Goal: Navigation & Orientation: Find specific page/section

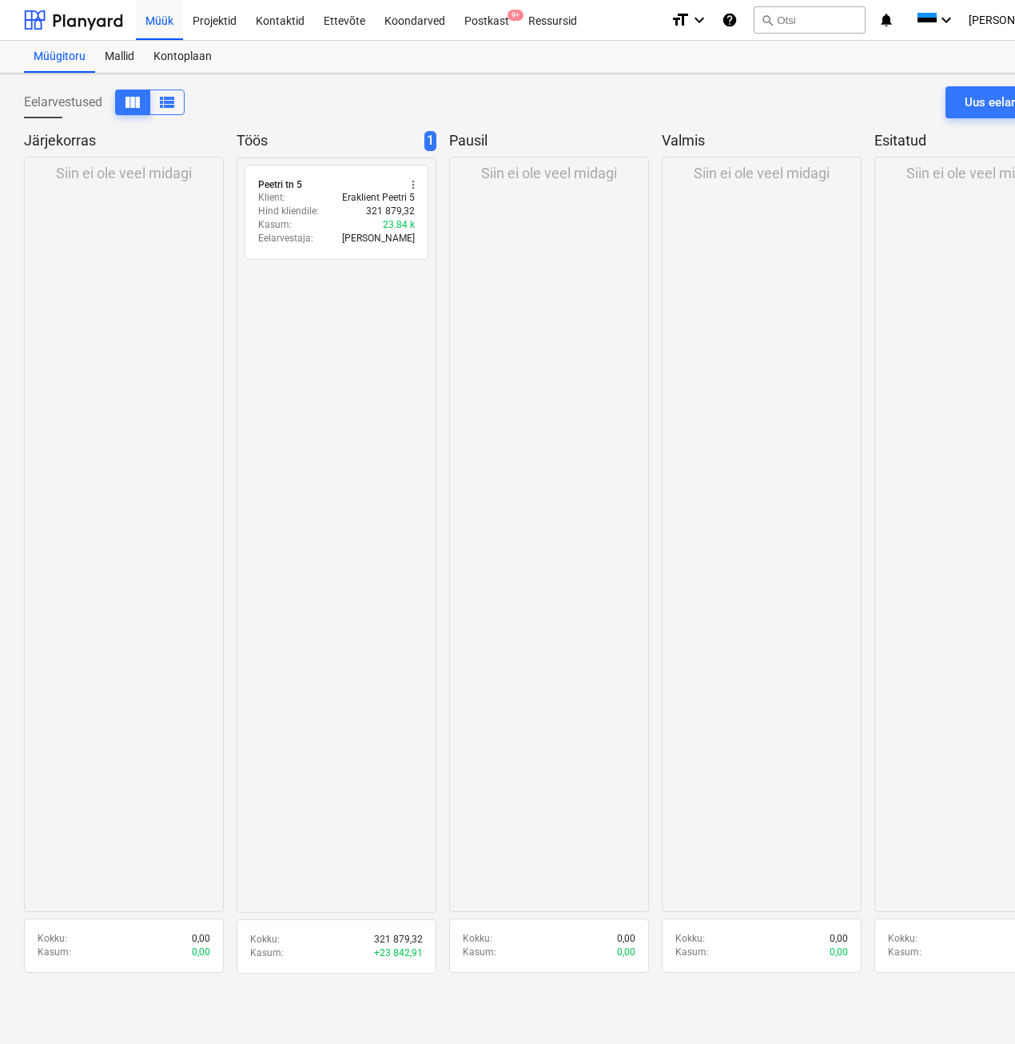
drag, startPoint x: 217, startPoint y: 19, endPoint x: 209, endPoint y: 62, distance: 43.9
click at [217, 19] on div "Projektid" at bounding box center [214, 19] width 63 height 41
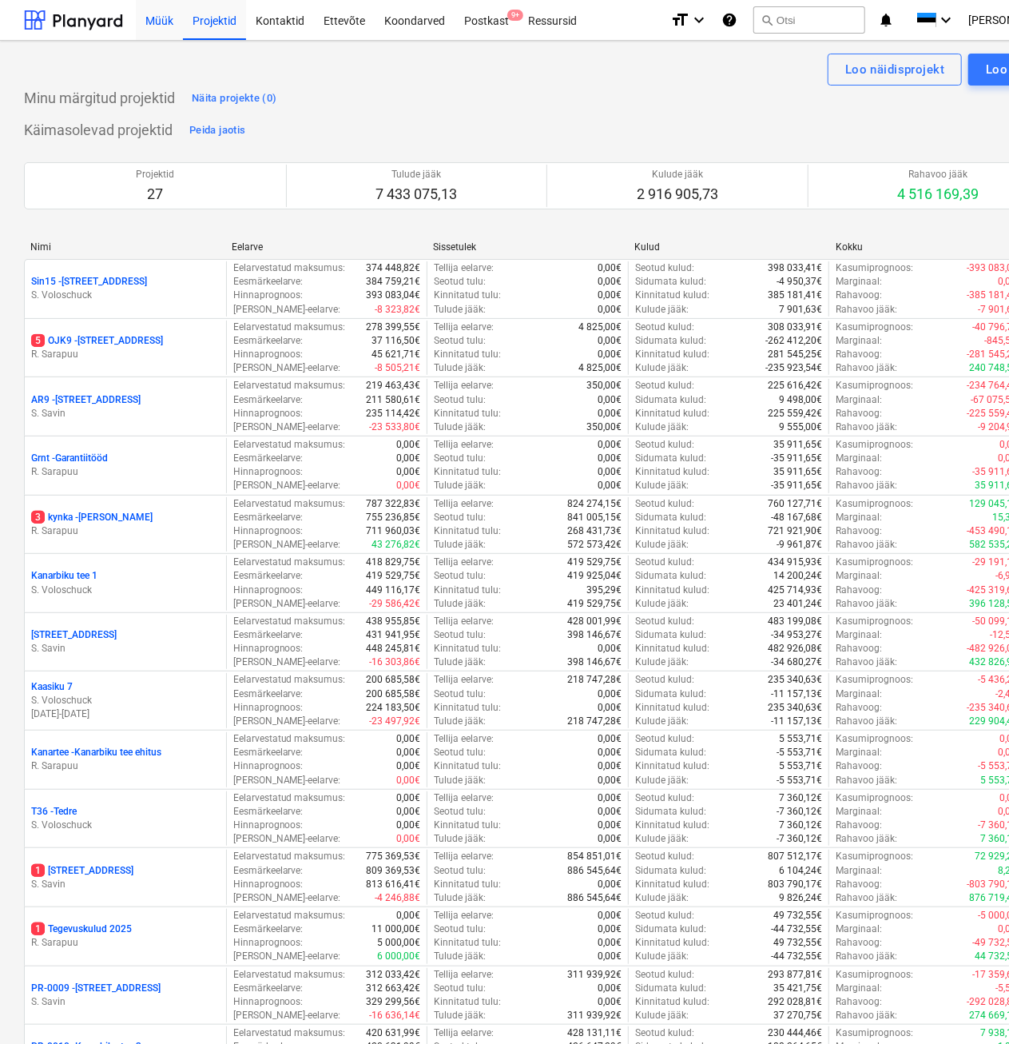
click at [158, 17] on div "Müük" at bounding box center [159, 19] width 47 height 41
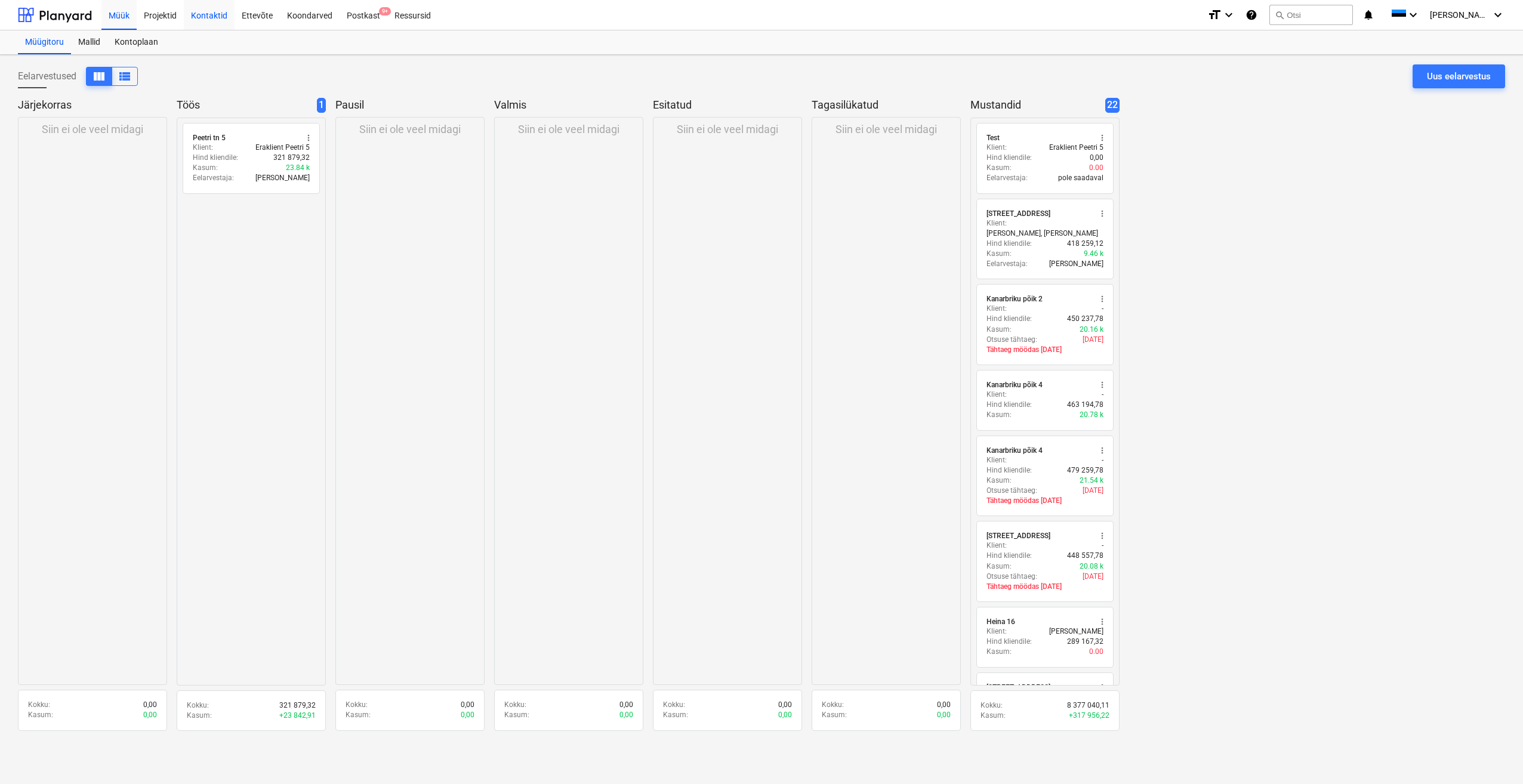
drag, startPoint x: 217, startPoint y: 12, endPoint x: 209, endPoint y: 16, distance: 8.9
click at [217, 12] on div "Kontaktid" at bounding box center [209, 14] width 51 height 31
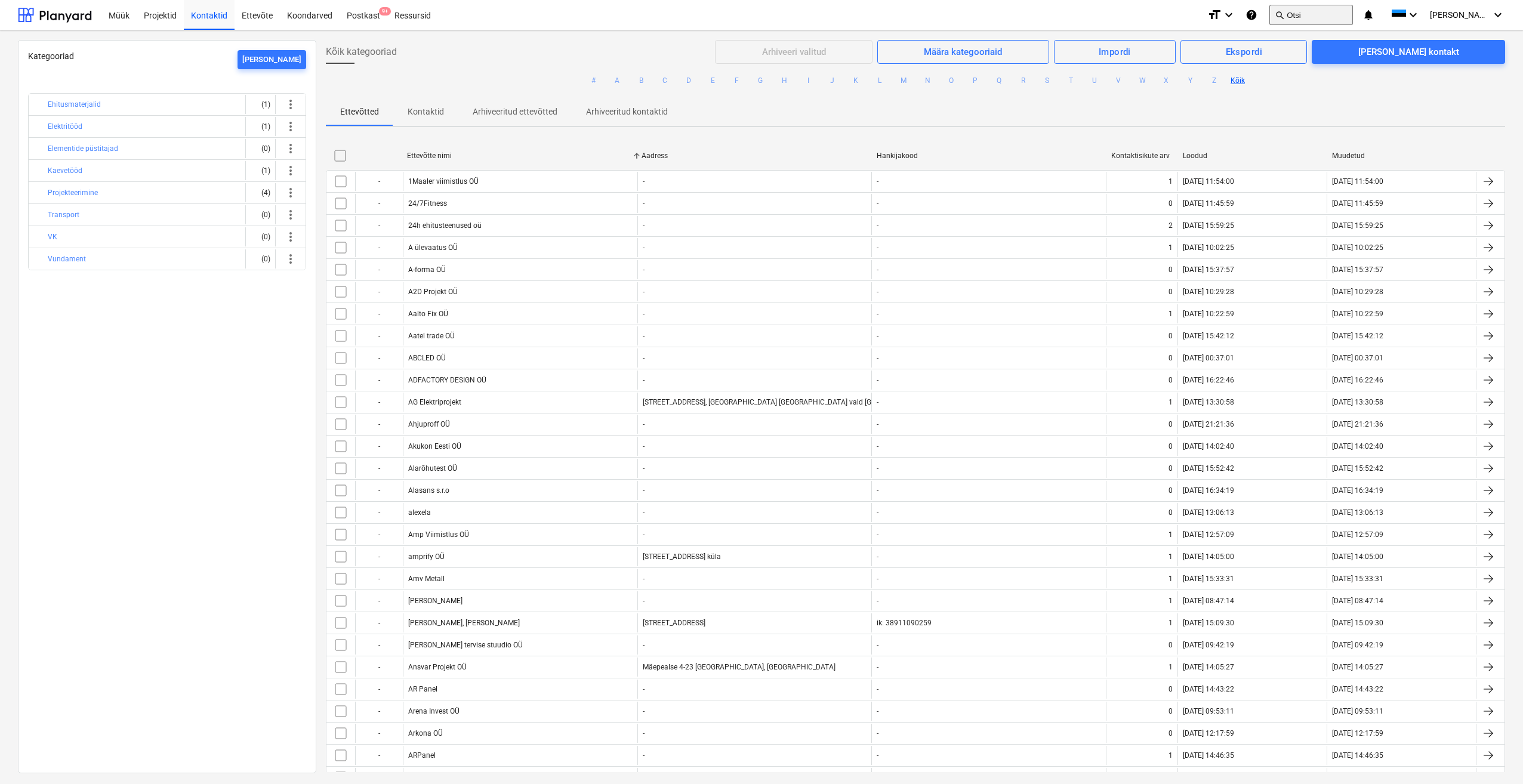
click at [757, 10] on button "search Otsi" at bounding box center [1312, 14] width 84 height 20
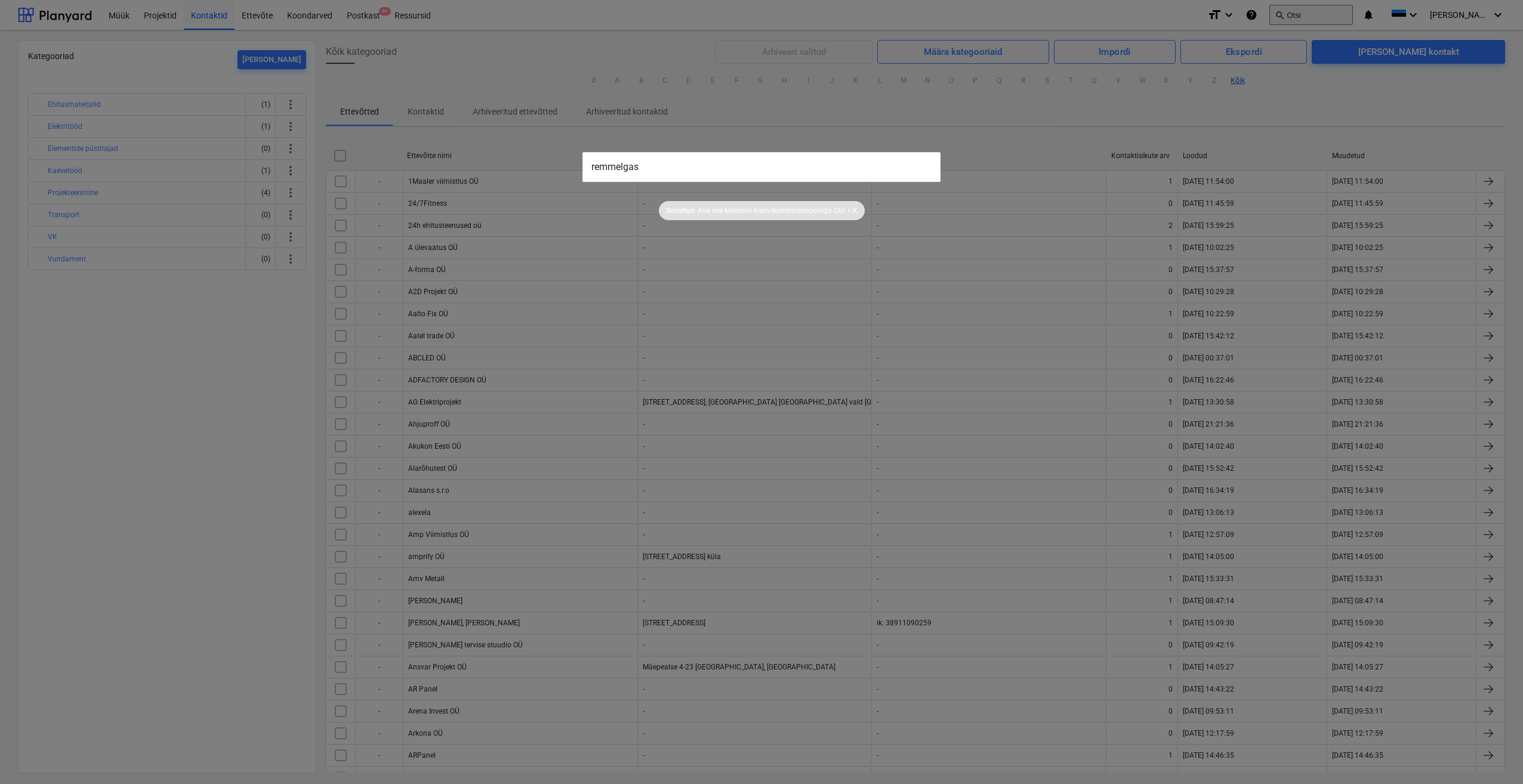
type input "remmelgas"
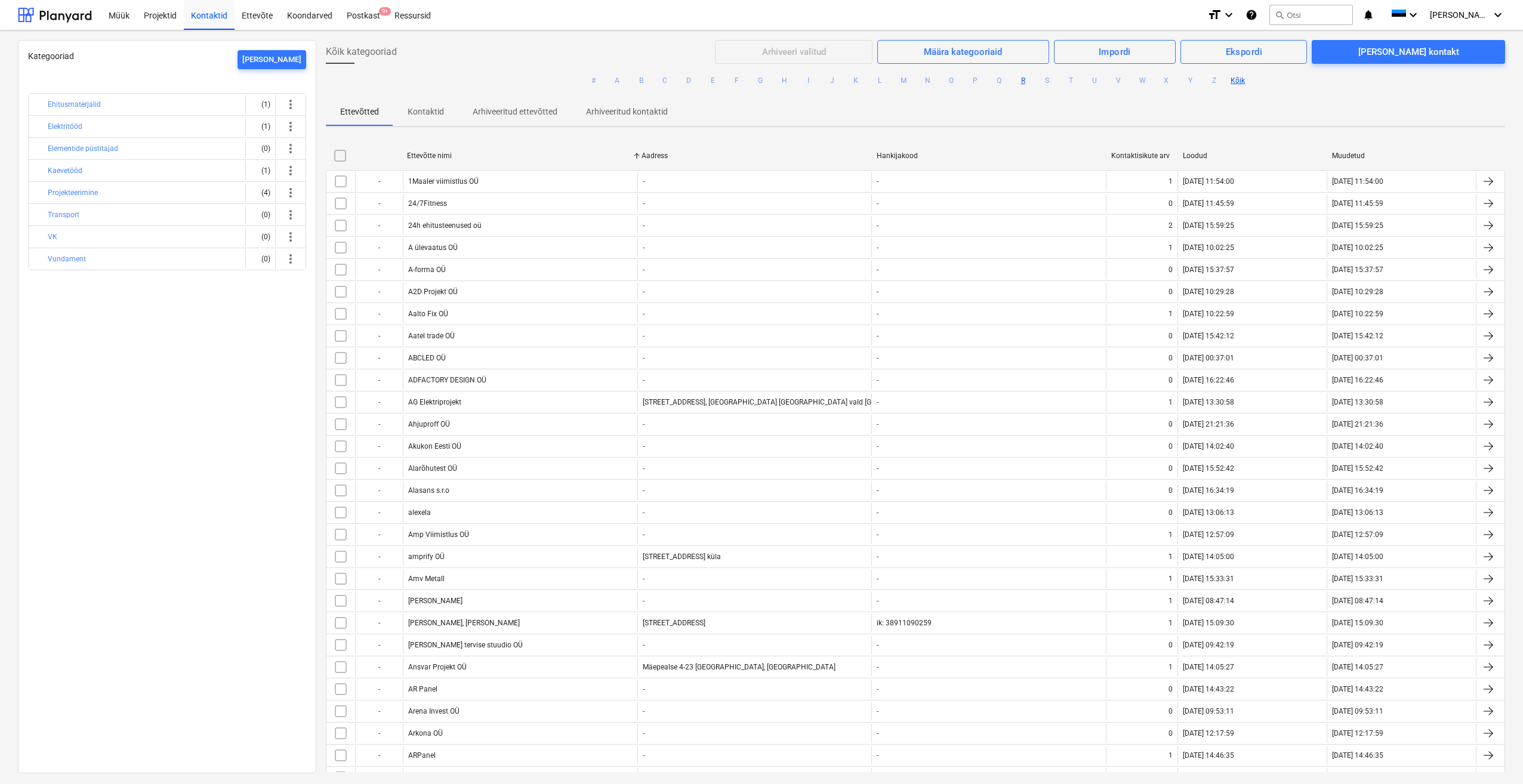
click at [757, 79] on ul "# A B C D E F G H I J K L M N O P Q R S T U V W X Y Z Kõik" at bounding box center [915, 81] width 1179 height 34
click at [757, 79] on button "R" at bounding box center [1023, 80] width 14 height 14
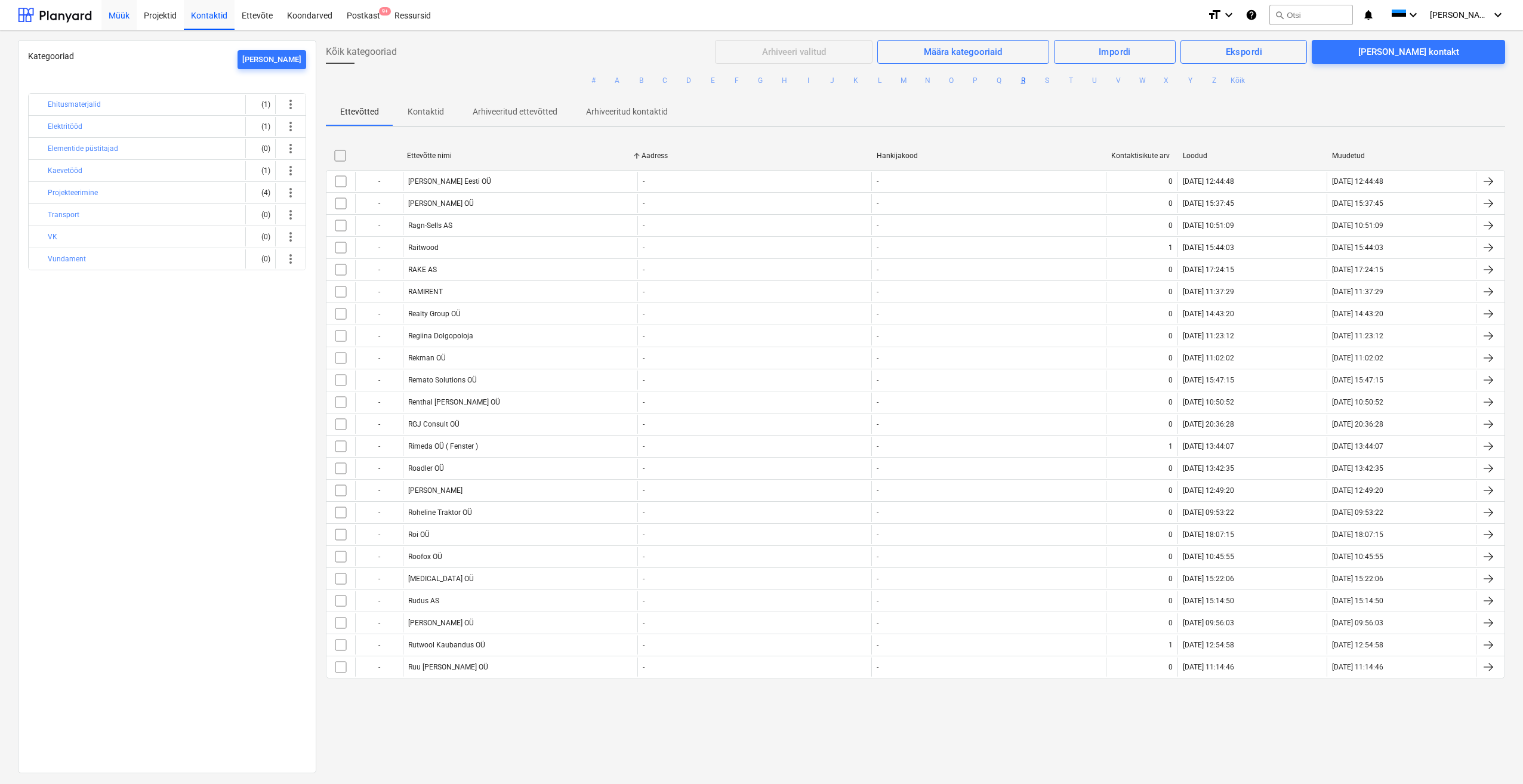
click at [116, 14] on div "Müük" at bounding box center [119, 14] width 35 height 31
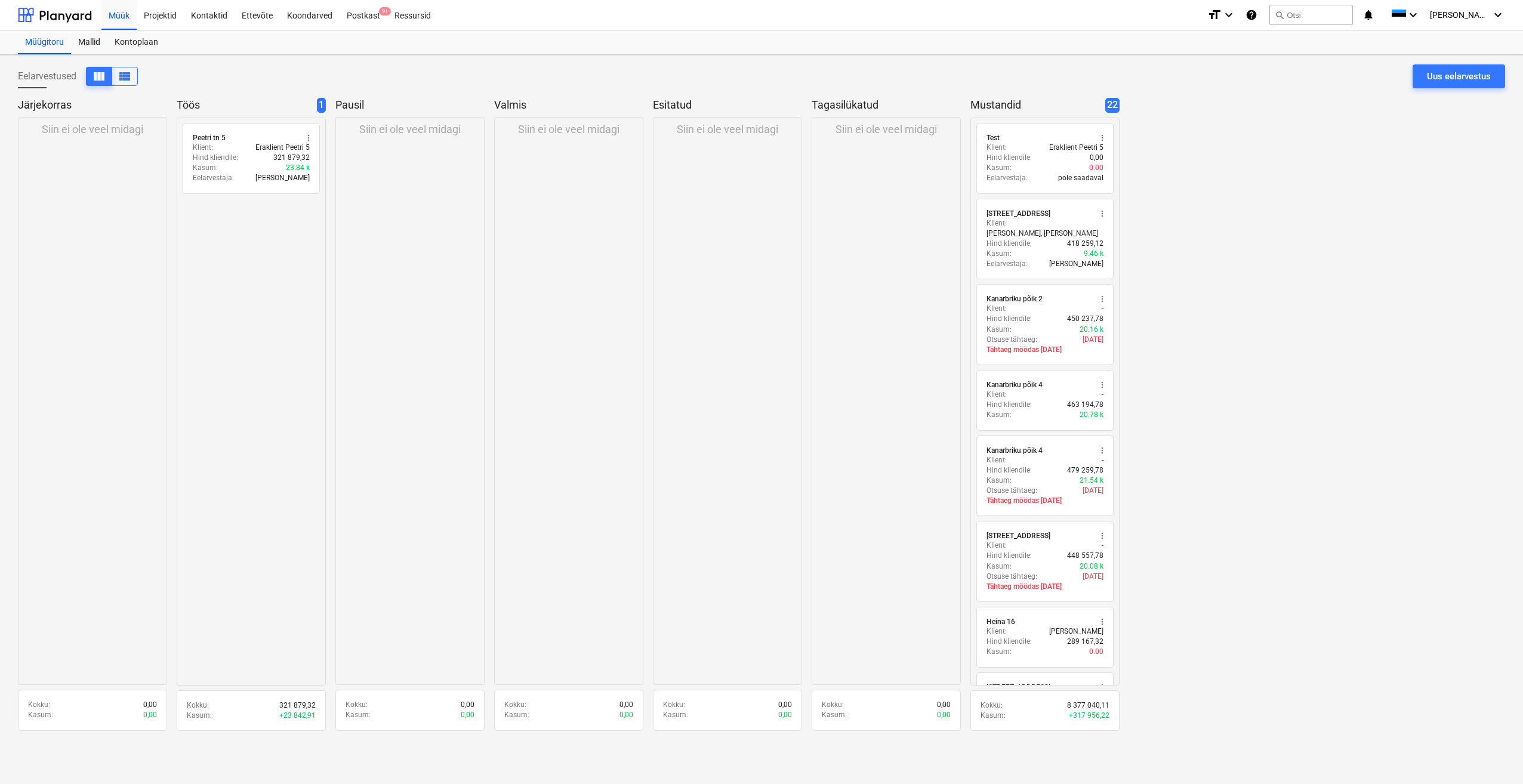
click at [757, 355] on div "Järjekorras Siin ei ole veel midagi Kokku : 0,00 Kasum : 0,00 Töös 1 radio_butt…" at bounding box center [761, 418] width 1487 height 641
